Goal: Information Seeking & Learning: Learn about a topic

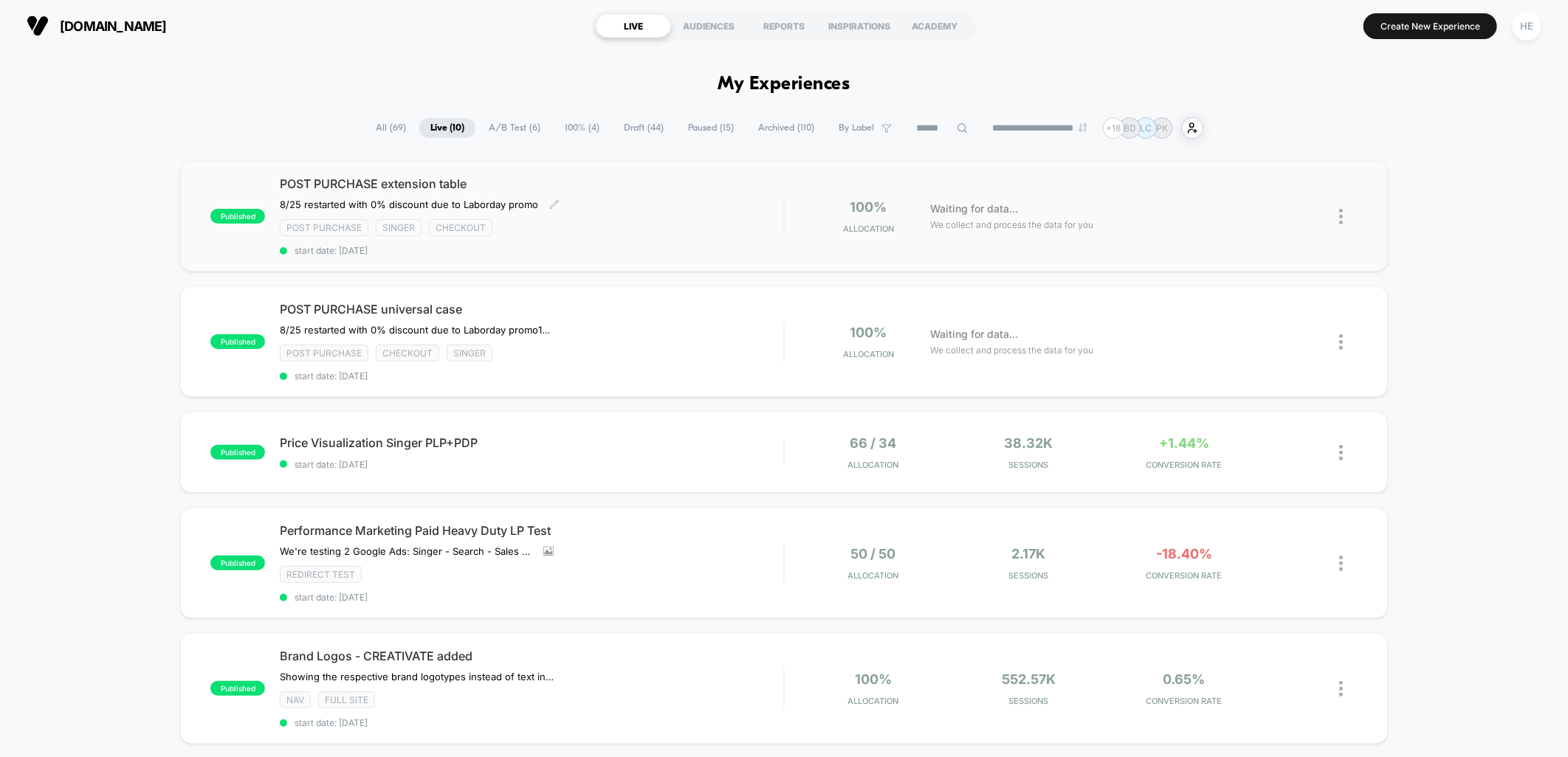
click at [729, 229] on div "Post Purchase Singer checkout" at bounding box center [531, 228] width 503 height 17
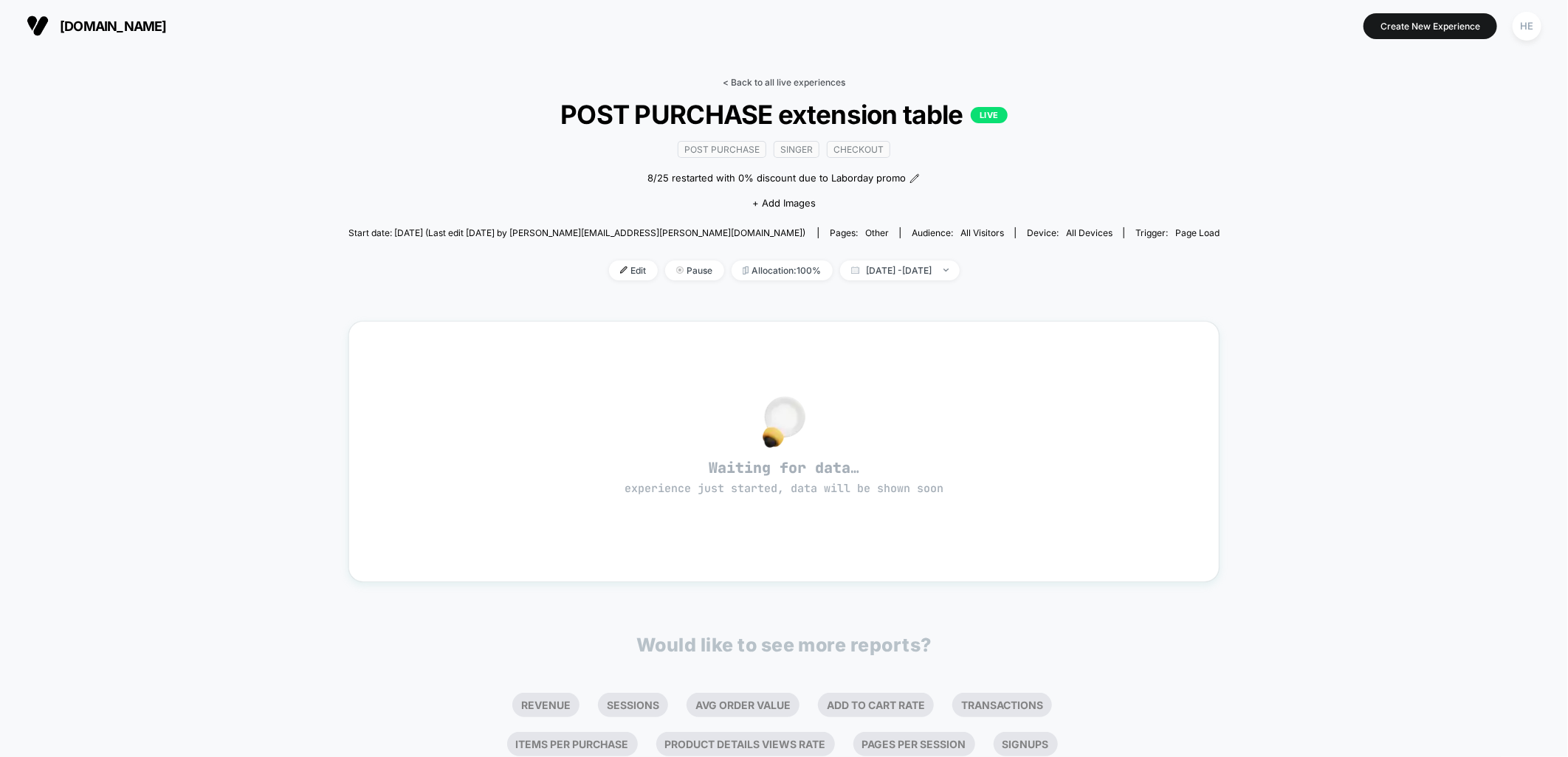
click at [762, 82] on link "< Back to all live experiences" at bounding box center [784, 82] width 122 height 11
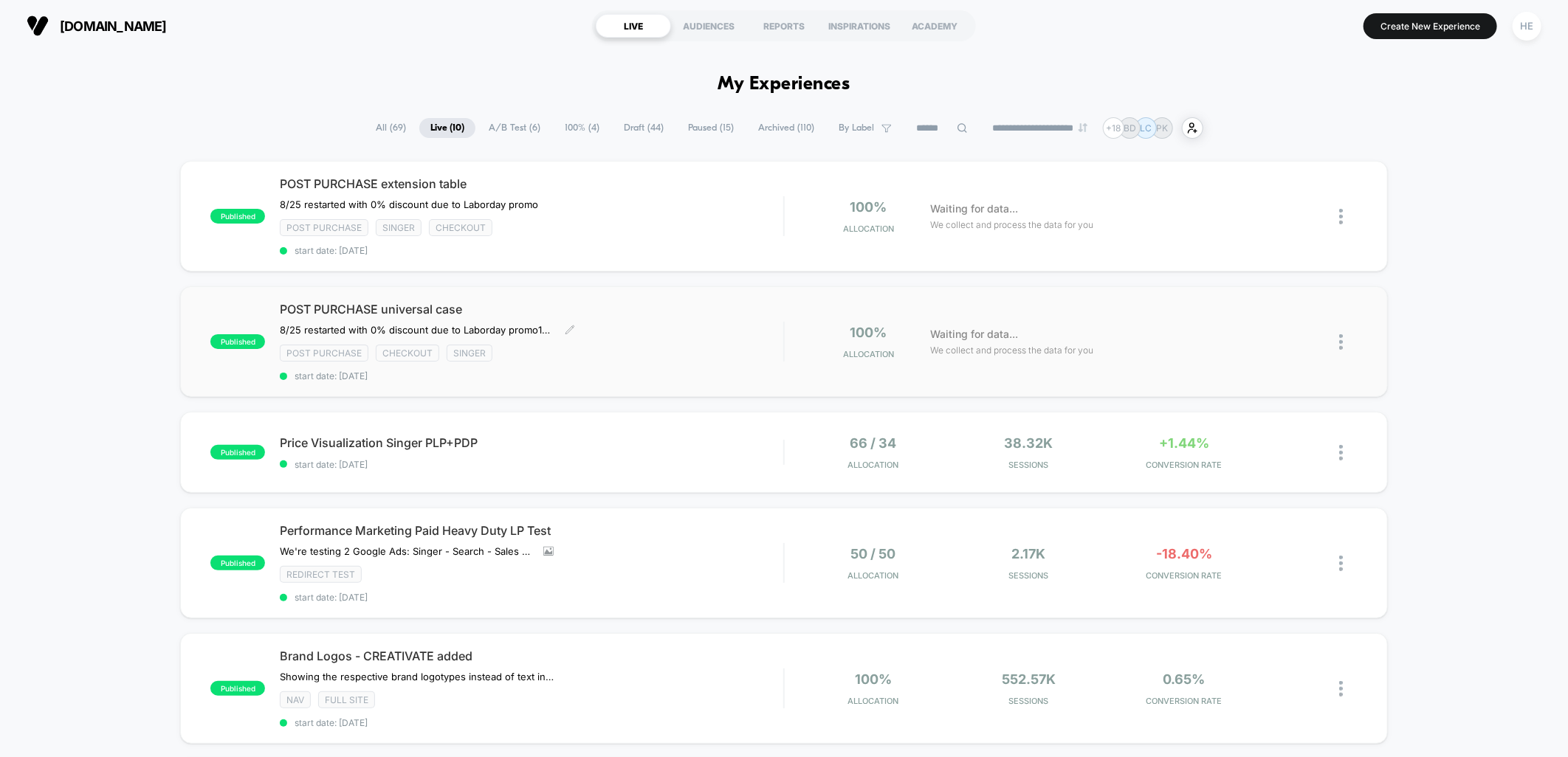
click at [778, 308] on span "POST PURCHASE universal case" at bounding box center [531, 308] width 503 height 15
